Goal: Task Accomplishment & Management: Manage account settings

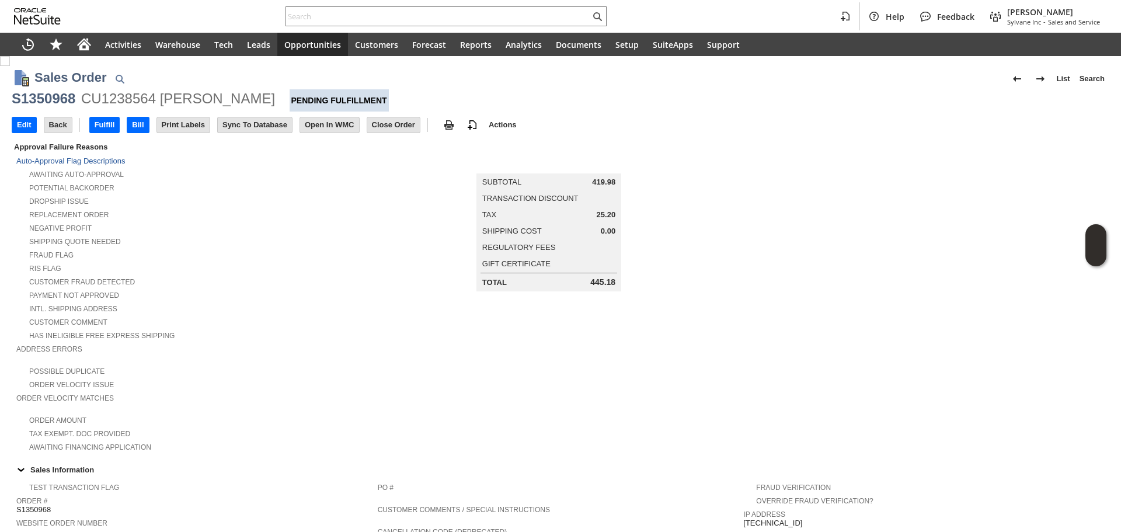
click at [331, 234] on div "Shipping Quote Needed" at bounding box center [197, 240] width 362 height 12
click at [28, 126] on input "Edit" at bounding box center [24, 124] width 24 height 15
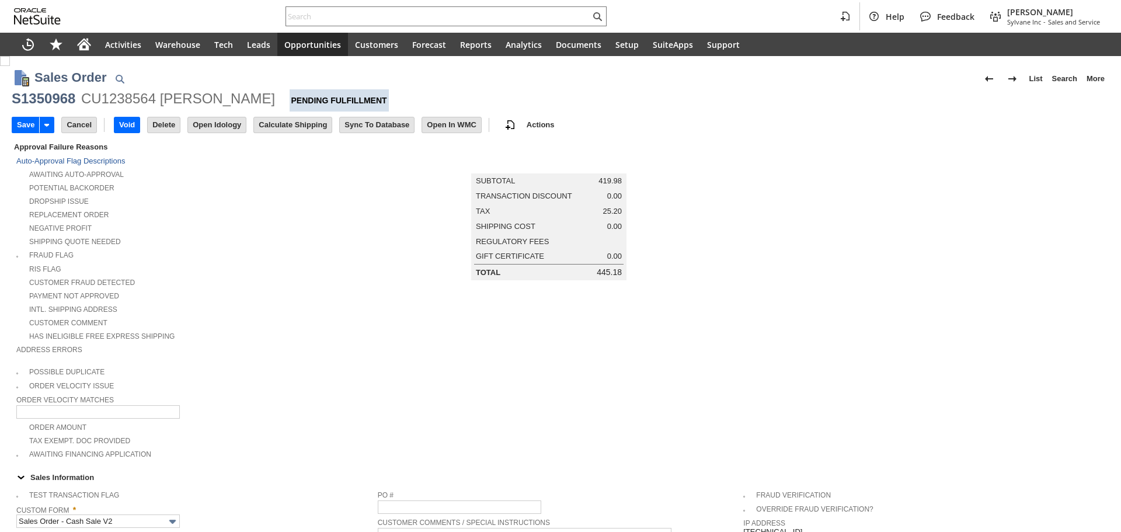
scroll to position [234, 0]
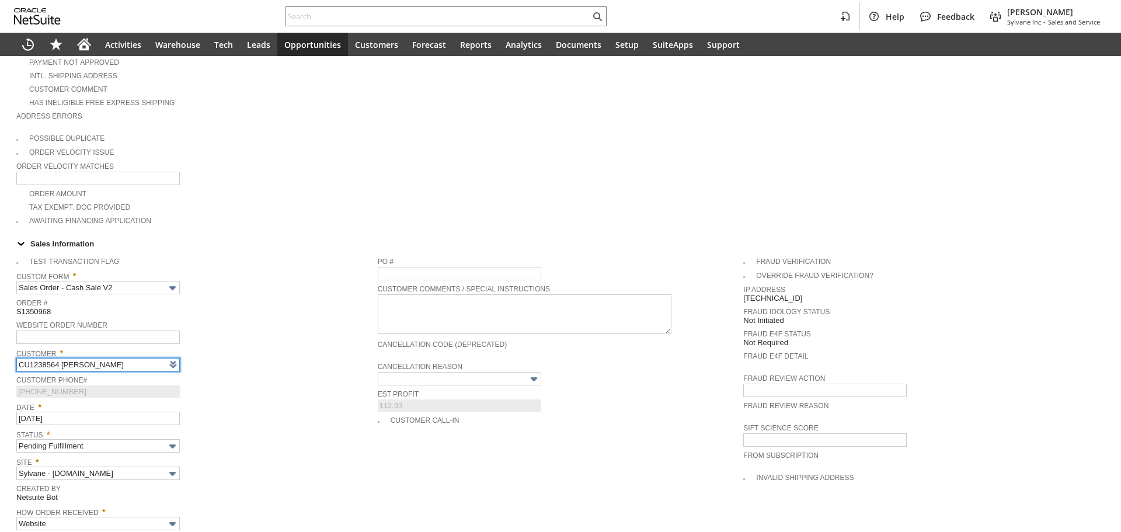
click at [324, 279] on div "Custom Form * Sales Order - Cash Sale V2" at bounding box center [194, 281] width 356 height 26
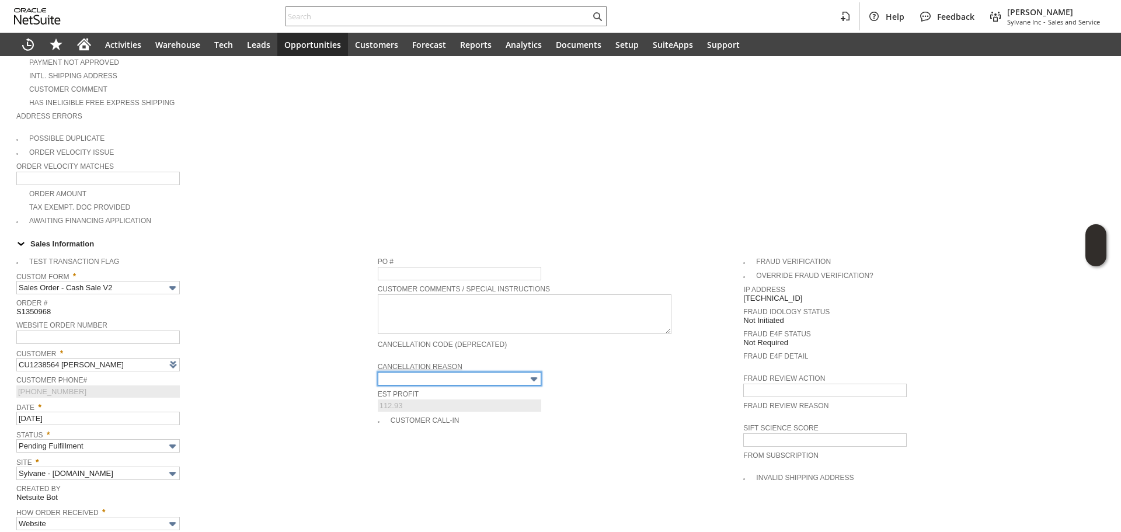
type input "Intelligent Recommendations¹⁰"
click at [432, 372] on input "text" at bounding box center [460, 378] width 164 height 13
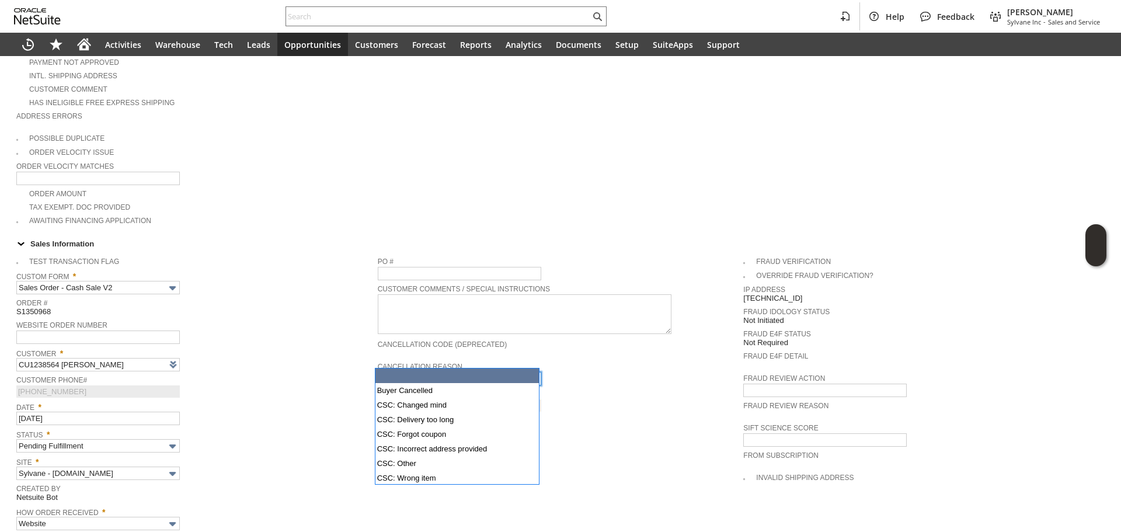
type input "Buyer Cancelled"
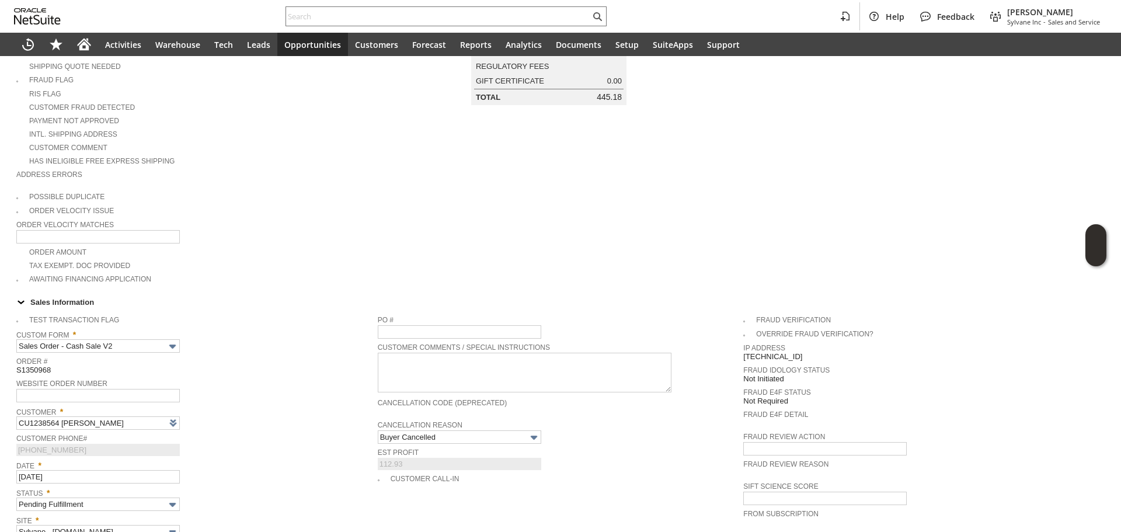
click at [308, 354] on span "Order #" at bounding box center [194, 360] width 356 height 12
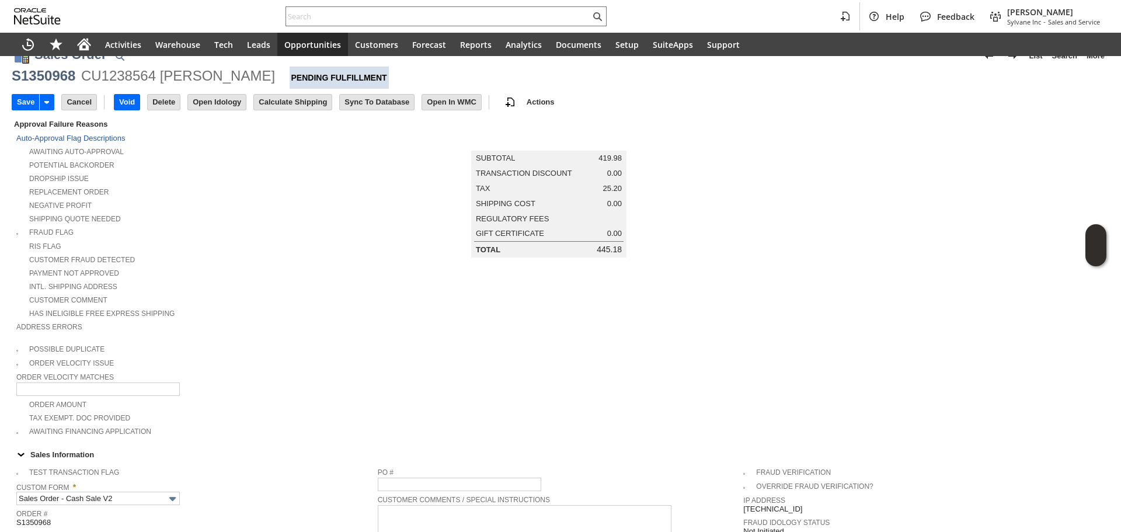
scroll to position [0, 0]
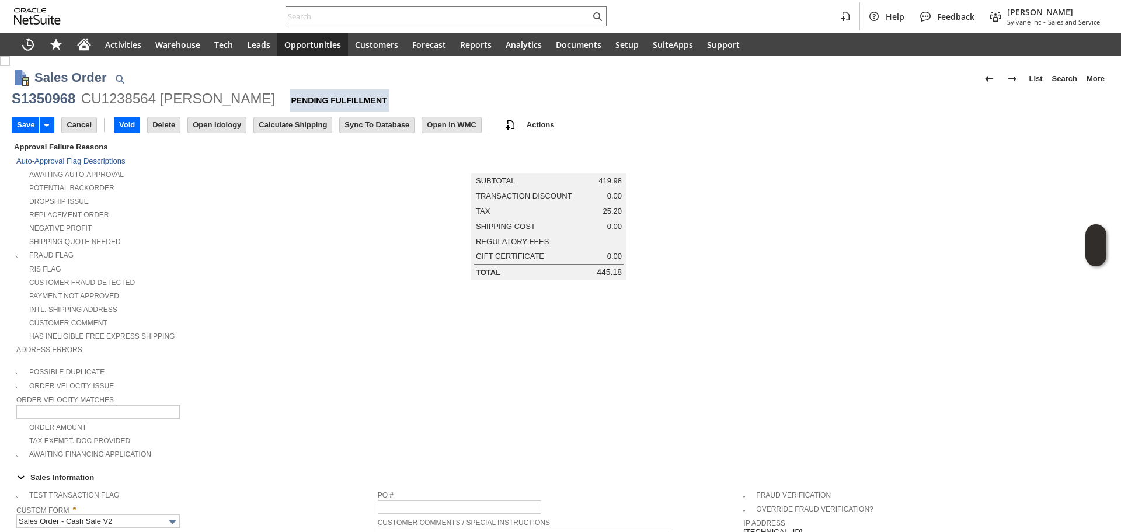
click at [229, 291] on div "Payment not approved" at bounding box center [197, 295] width 362 height 12
click at [25, 124] on input "Save" at bounding box center [25, 124] width 27 height 15
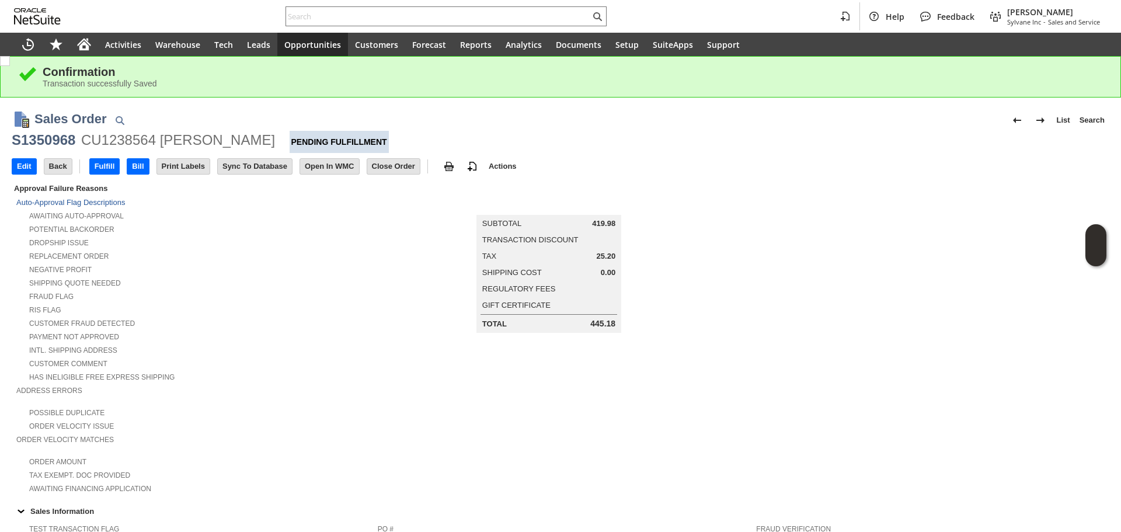
drag, startPoint x: 397, startPoint y: 164, endPoint x: 706, endPoint y: 4, distance: 348.5
click at [397, 164] on input "Close Order" at bounding box center [393, 166] width 53 height 15
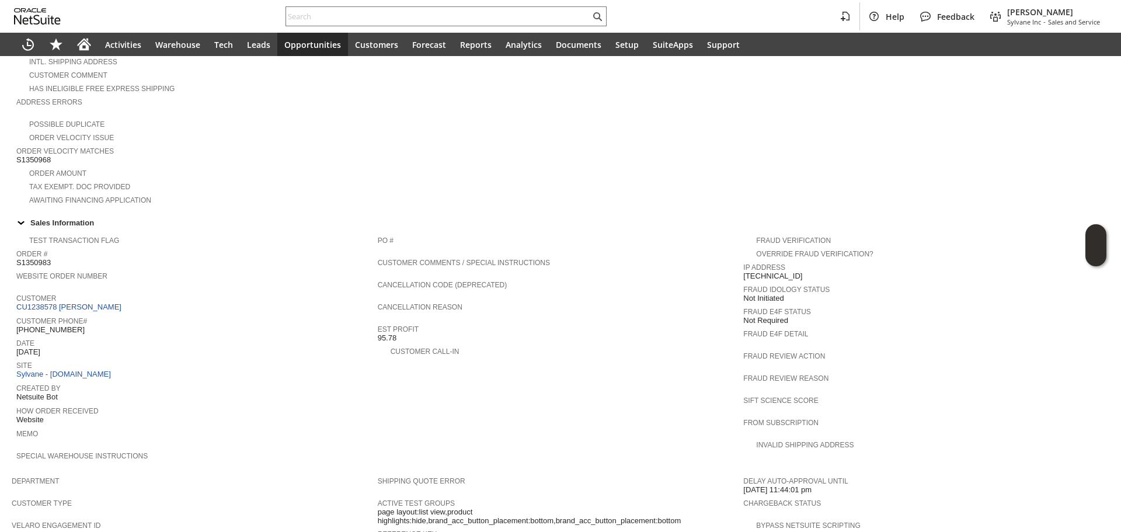
scroll to position [287, 0]
